Goal: Complete application form: Complete application form

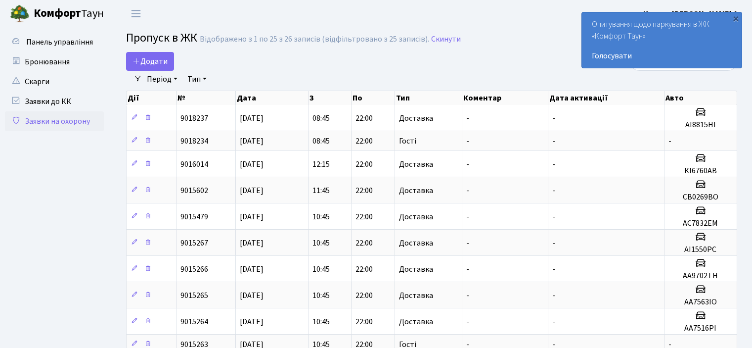
select select "25"
click at [158, 65] on span "Додати" at bounding box center [150, 61] width 35 height 11
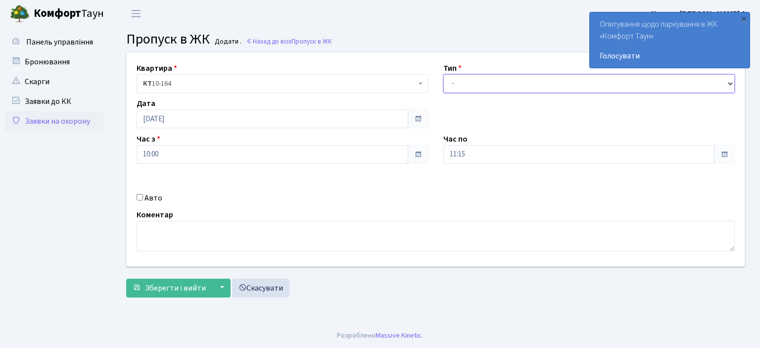
click at [462, 75] on select "- Доставка Таксі Гості Сервіс" at bounding box center [589, 83] width 292 height 19
select select "1"
click at [443, 74] on select "- Доставка Таксі Гості Сервіс" at bounding box center [589, 83] width 292 height 19
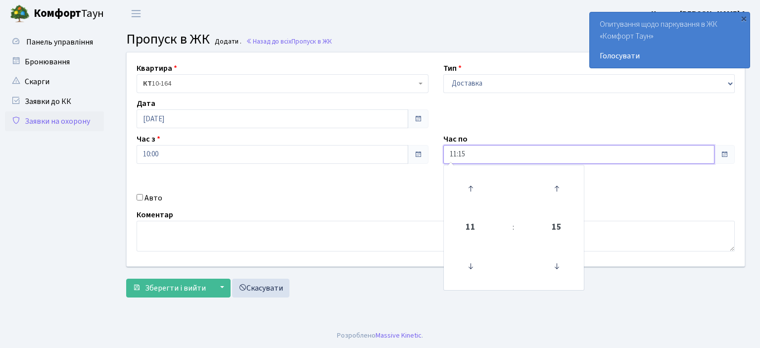
drag, startPoint x: 469, startPoint y: 150, endPoint x: 429, endPoint y: 152, distance: 40.1
click at [429, 152] on div "Квартира <b>КТ</b>&nbsp;&nbsp;&nbsp;&nbsp;10-164 КТ 10-164 Тип - Доставка Таксі…" at bounding box center [435, 159] width 633 height 214
type input "22:00"
click at [142, 195] on input "Авто" at bounding box center [139, 197] width 6 height 6
checkbox input "true"
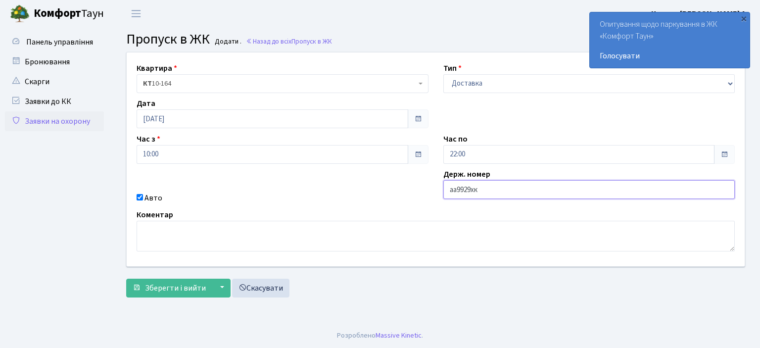
type input "аа9929хк"
click at [126, 278] on button "Зберегти і вийти" at bounding box center [169, 287] width 86 height 19
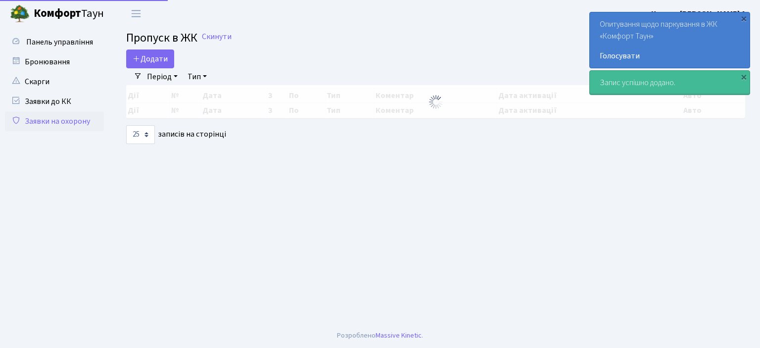
select select "25"
